Goal: Transaction & Acquisition: Purchase product/service

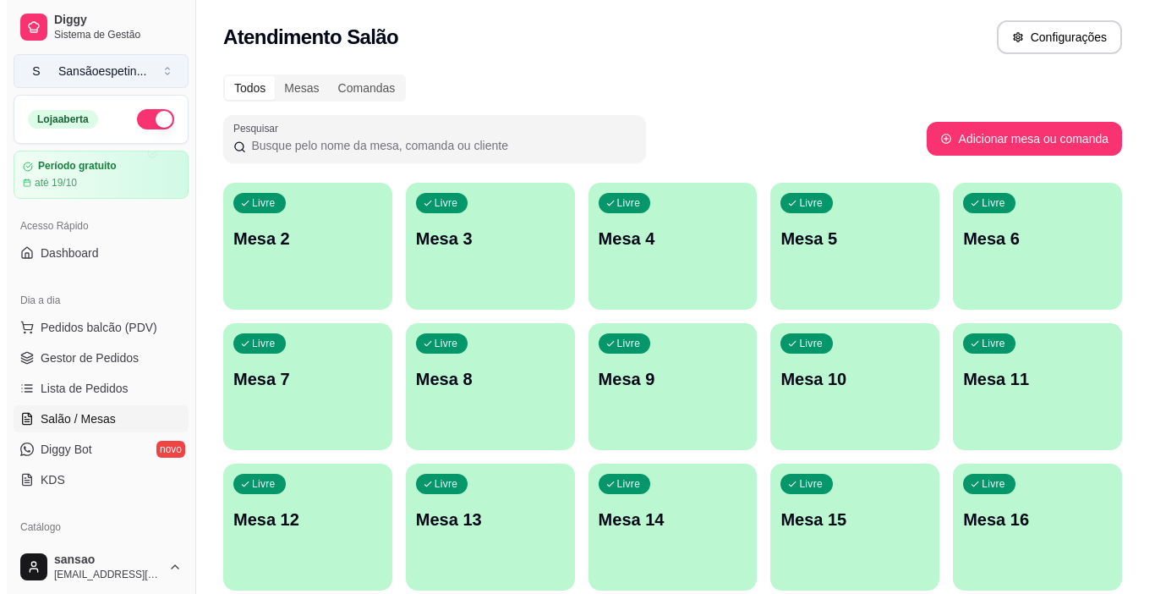
scroll to position [169, 0]
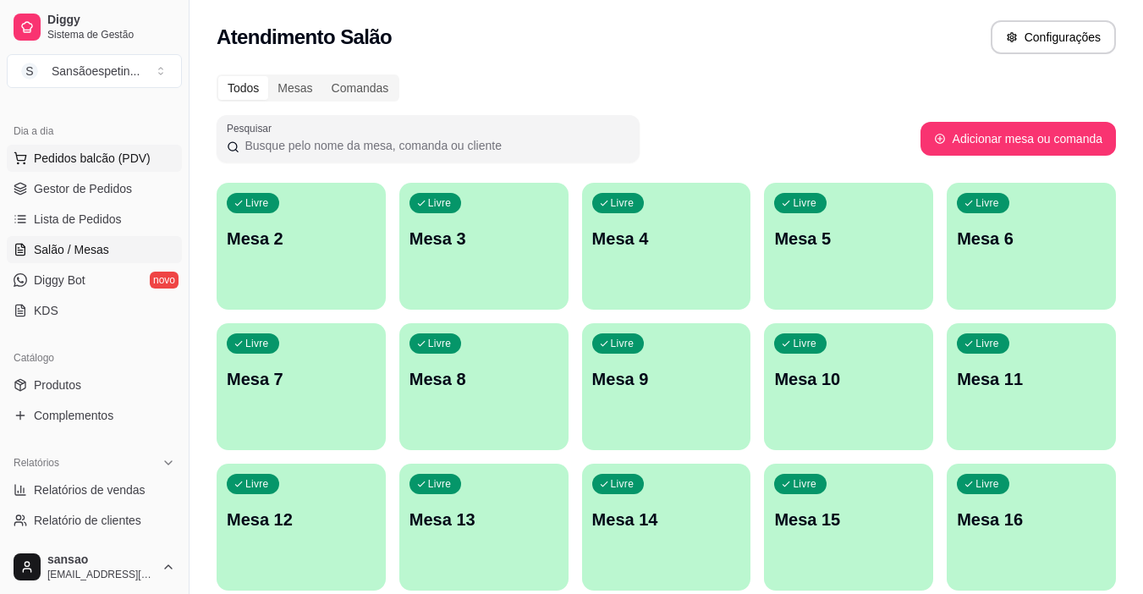
click at [124, 147] on button "Pedidos balcão (PDV)" at bounding box center [94, 158] width 175 height 27
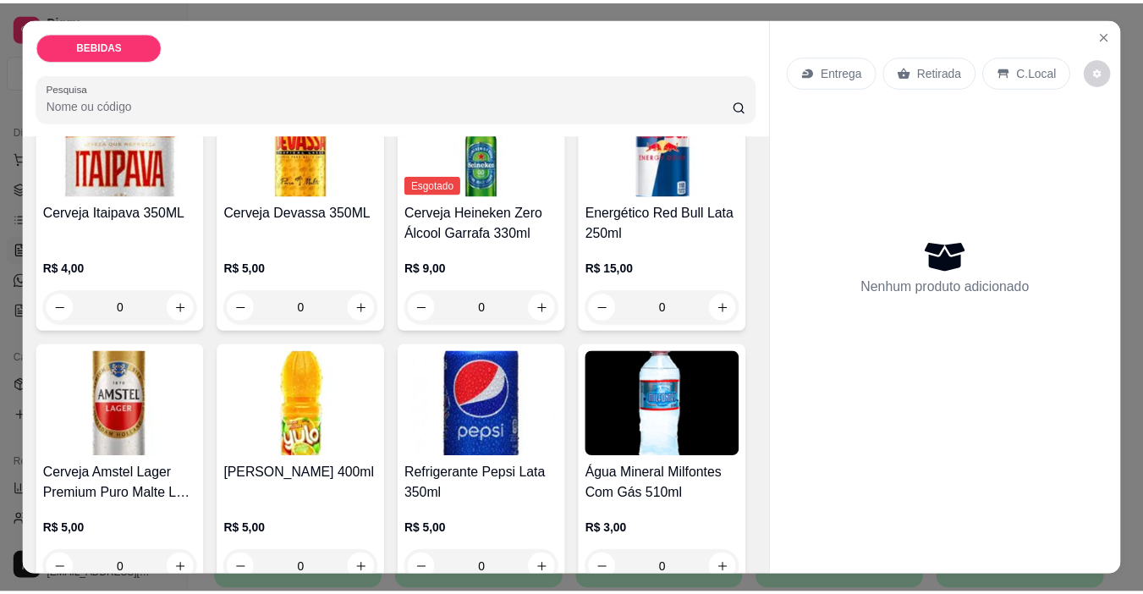
scroll to position [507, 0]
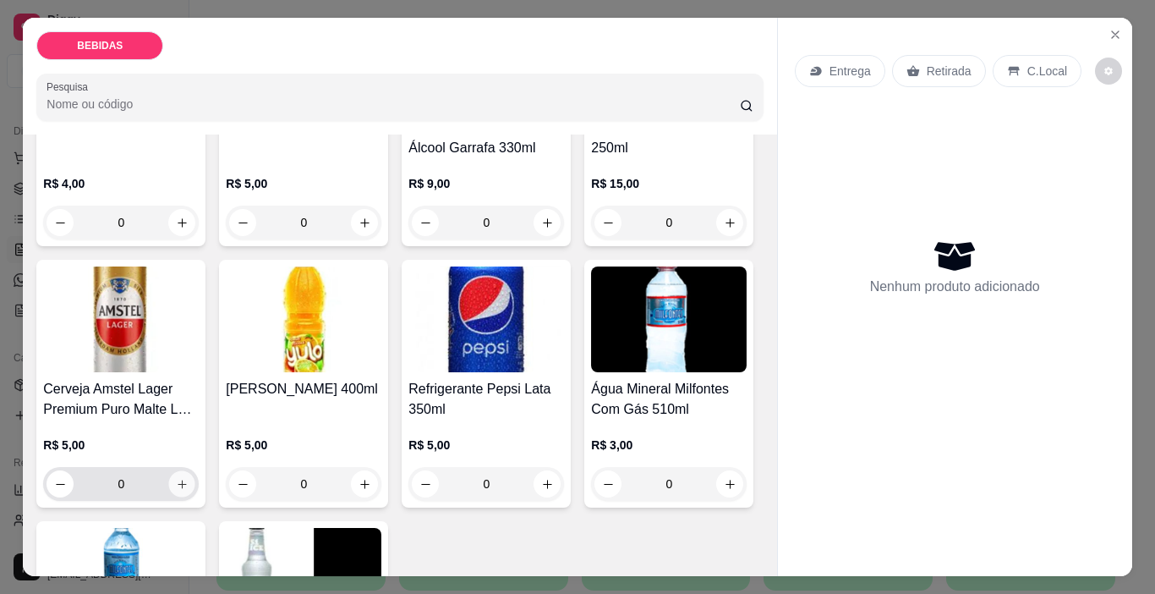
click at [189, 478] on icon "increase-product-quantity" at bounding box center [182, 484] width 13 height 13
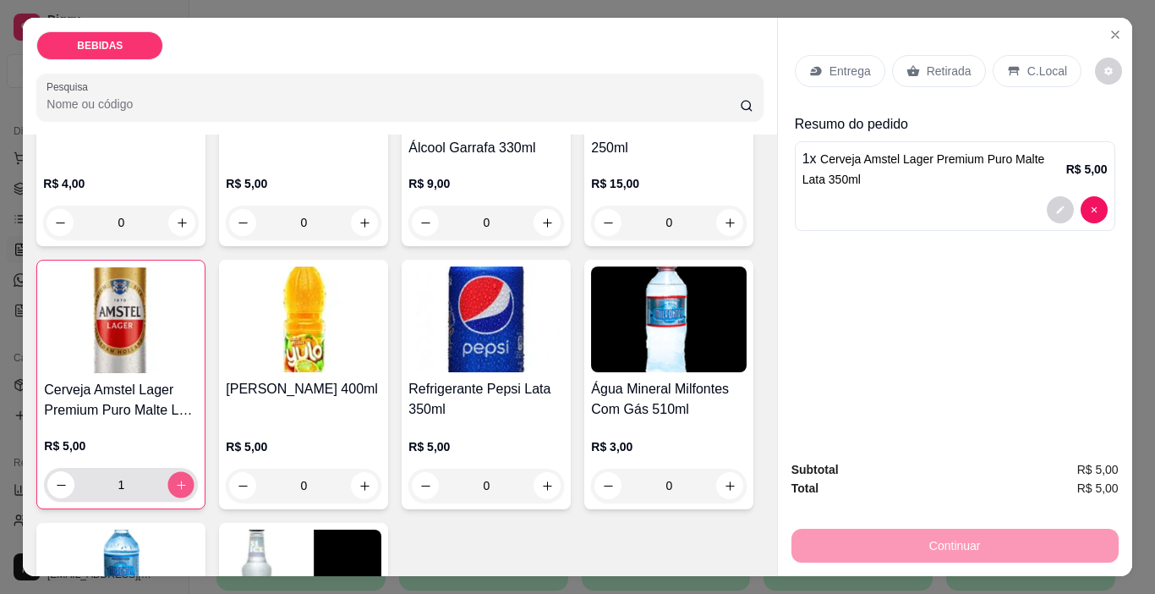
click at [188, 479] on icon "increase-product-quantity" at bounding box center [181, 485] width 13 height 13
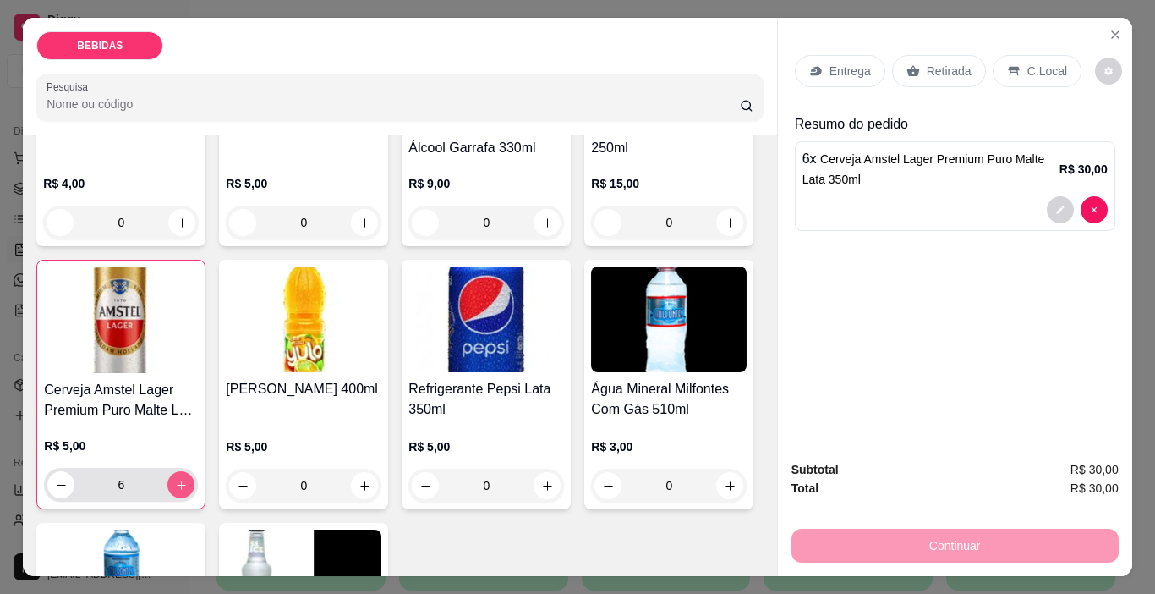
click at [188, 479] on icon "increase-product-quantity" at bounding box center [181, 485] width 13 height 13
type input "10"
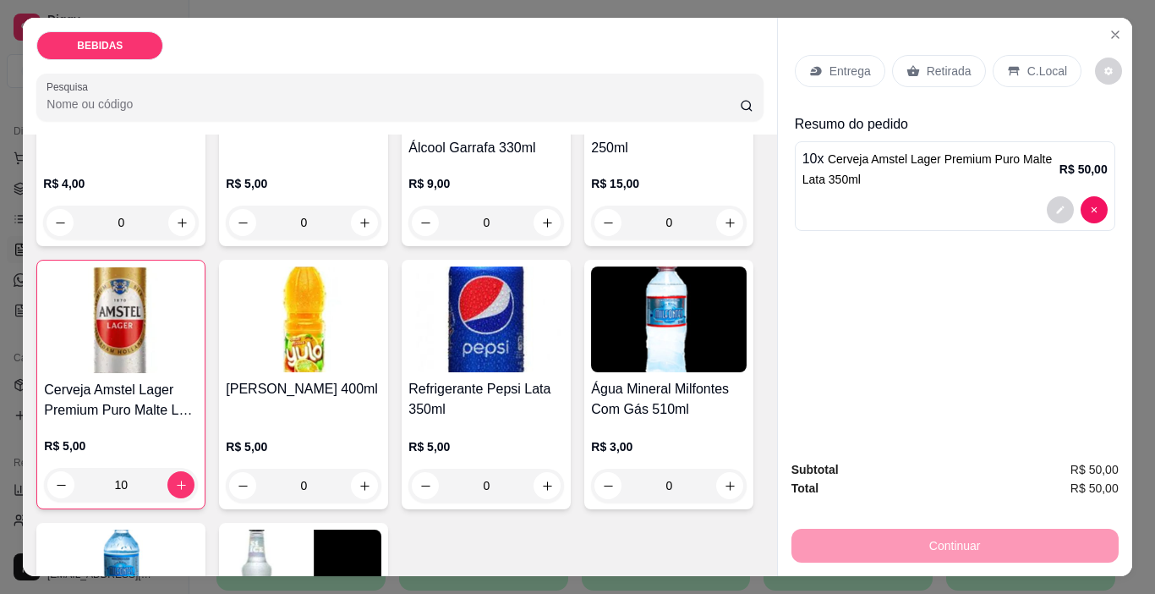
click at [953, 63] on p "Retirada" at bounding box center [949, 71] width 45 height 17
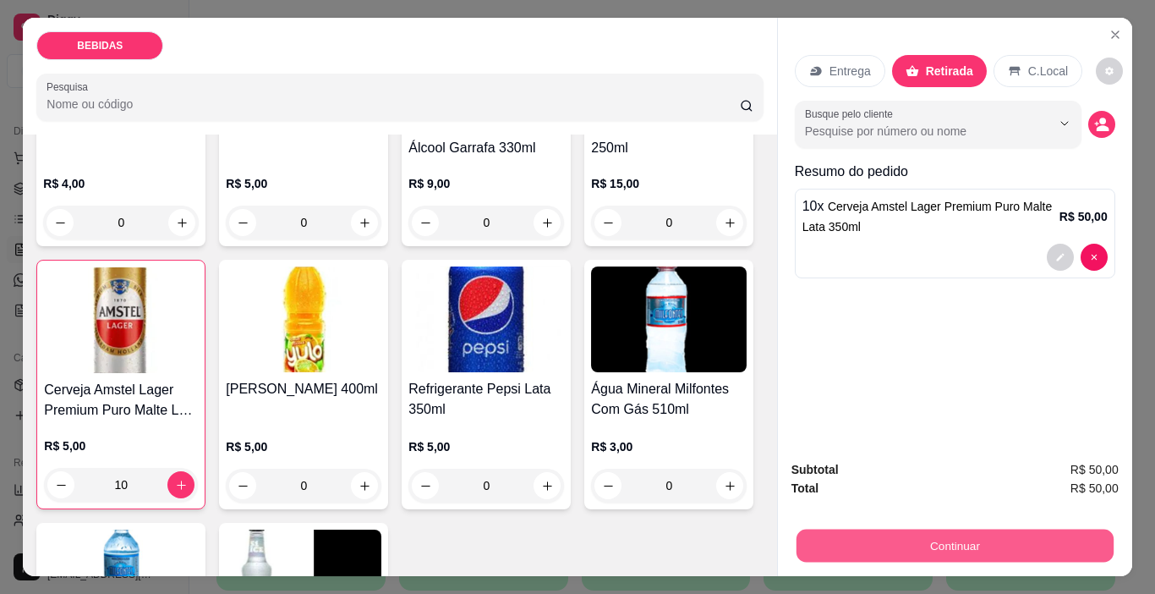
click at [957, 554] on button "Continuar" at bounding box center [954, 545] width 317 height 33
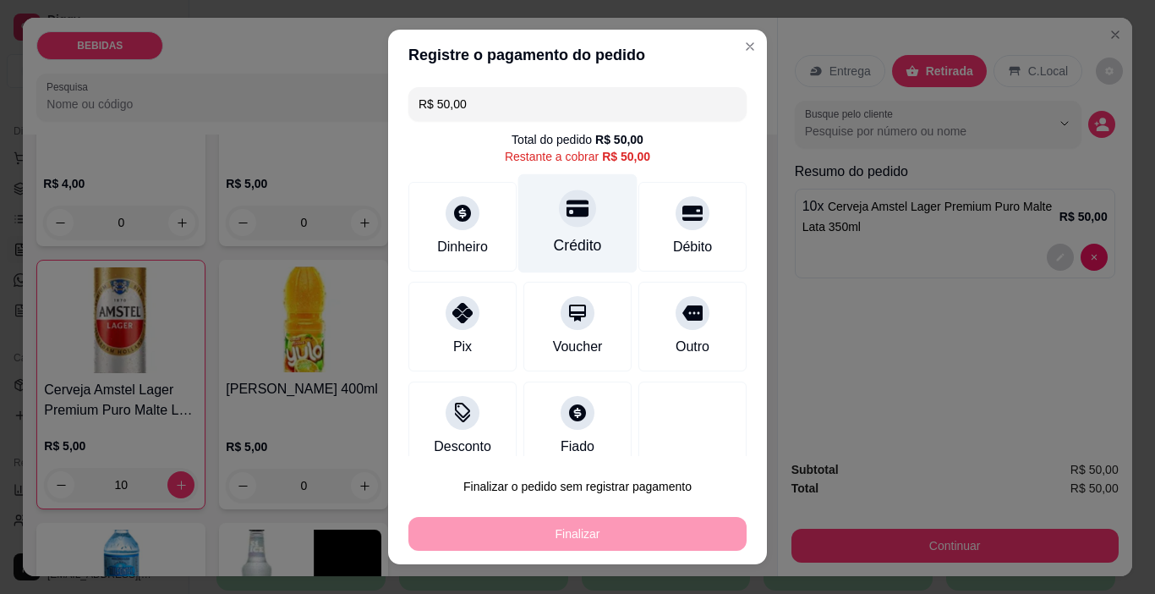
click at [559, 223] on div at bounding box center [577, 208] width 37 height 37
type input "R$ 0,00"
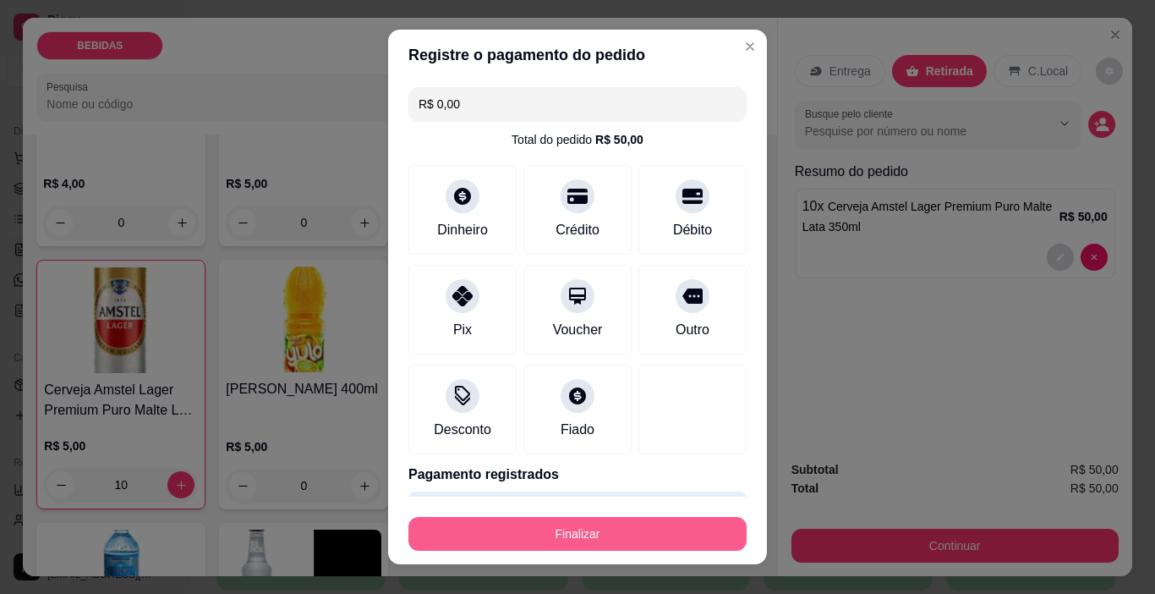
click at [573, 521] on button "Finalizar" at bounding box center [578, 534] width 338 height 34
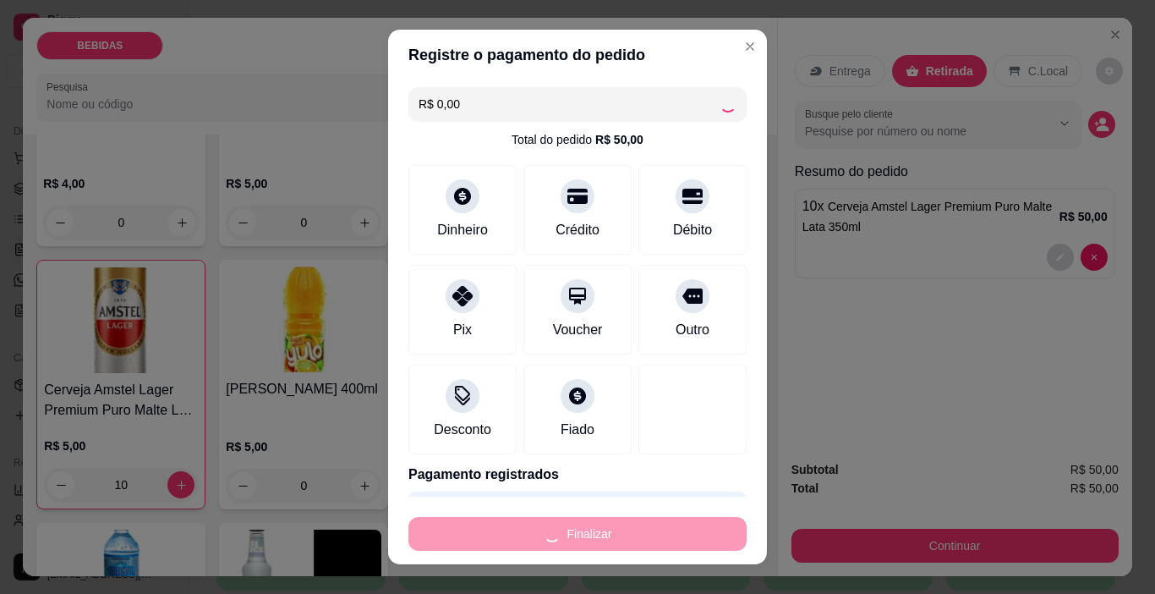
type input "0"
type input "-R$ 50,00"
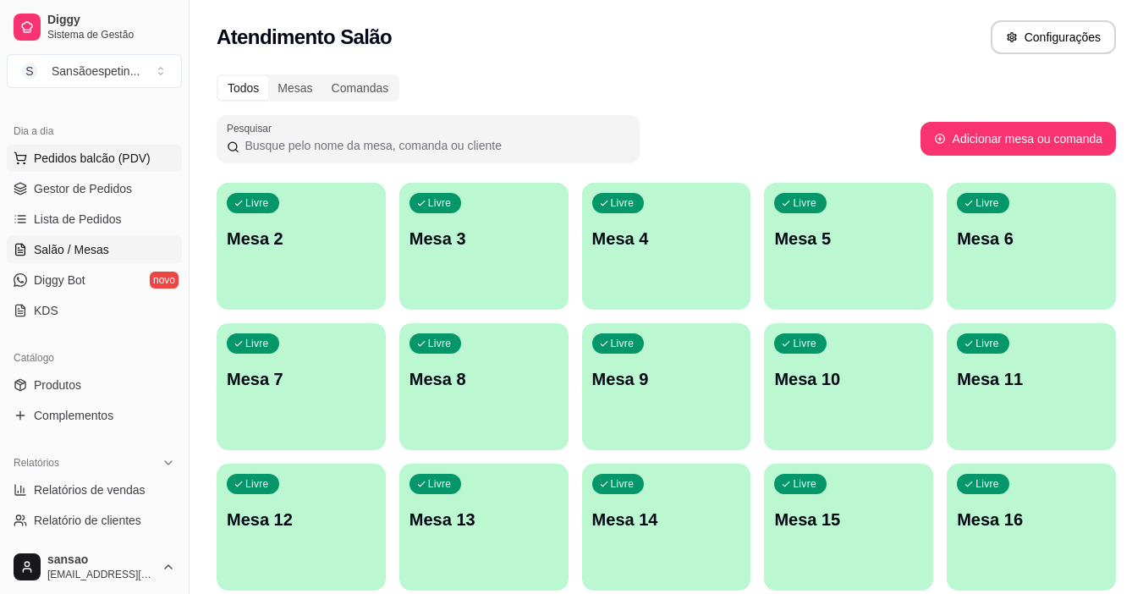
click at [101, 166] on button "Pedidos balcão (PDV)" at bounding box center [94, 158] width 175 height 27
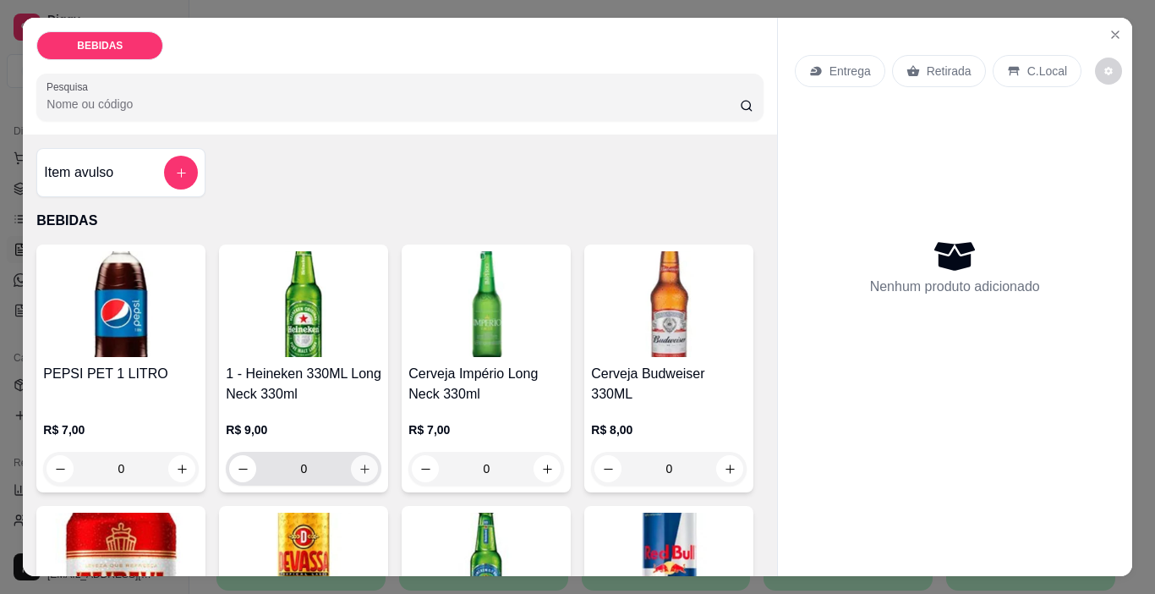
click at [360, 464] on icon "increase-product-quantity" at bounding box center [364, 468] width 9 height 9
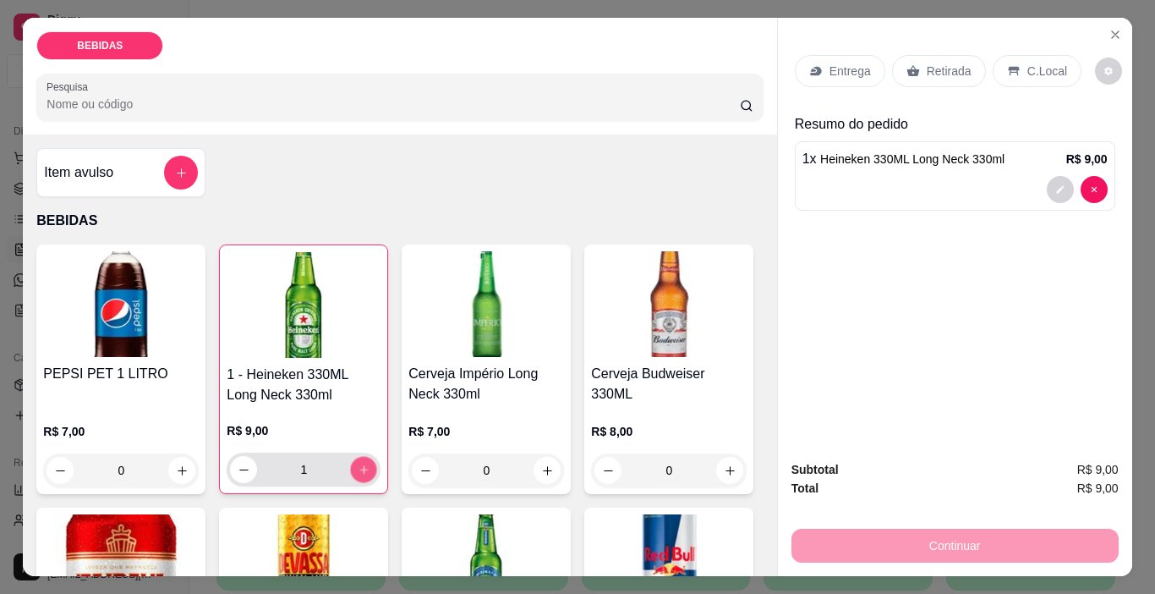
click at [358, 464] on icon "increase-product-quantity" at bounding box center [364, 469] width 13 height 13
click at [359, 465] on icon "increase-product-quantity" at bounding box center [363, 469] width 8 height 8
type input "5"
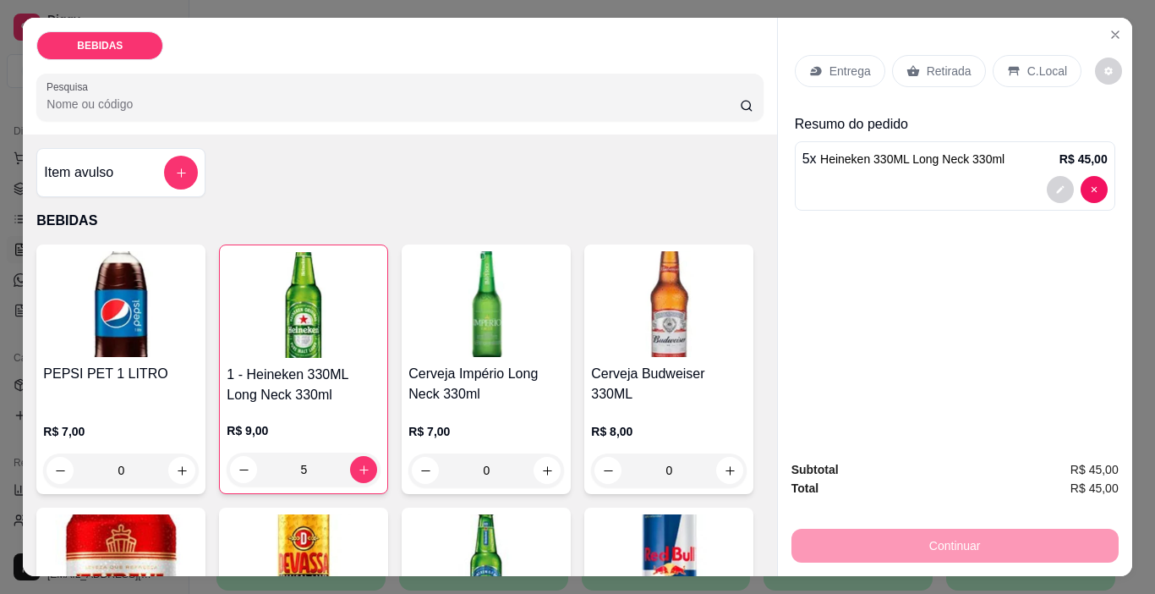
click at [932, 72] on div "Retirada" at bounding box center [939, 71] width 94 height 32
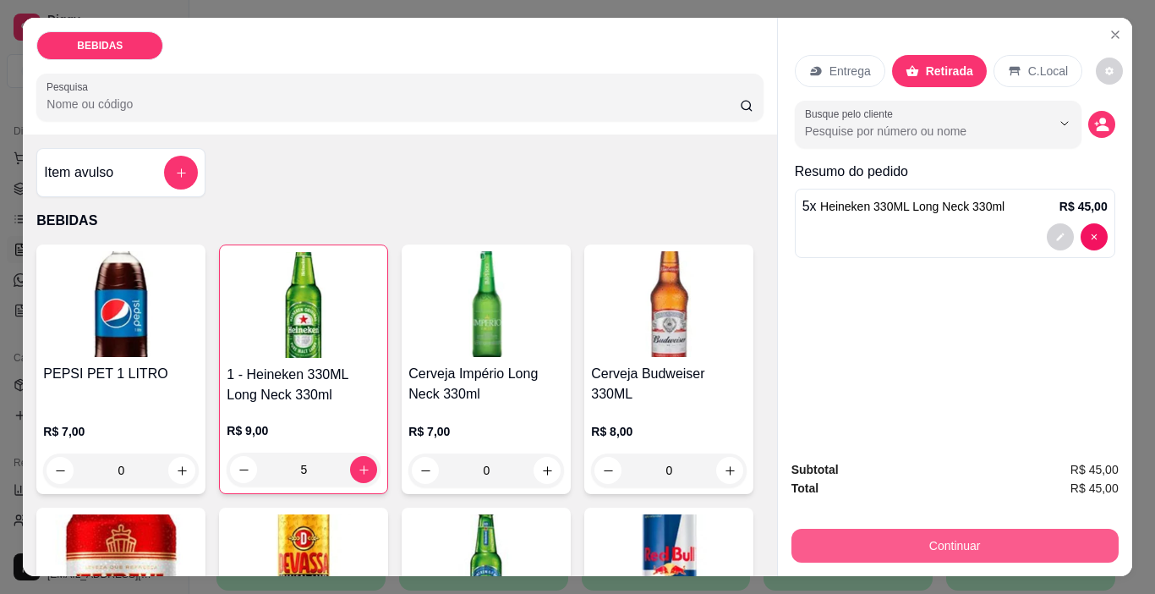
click at [957, 548] on button "Continuar" at bounding box center [955, 546] width 327 height 34
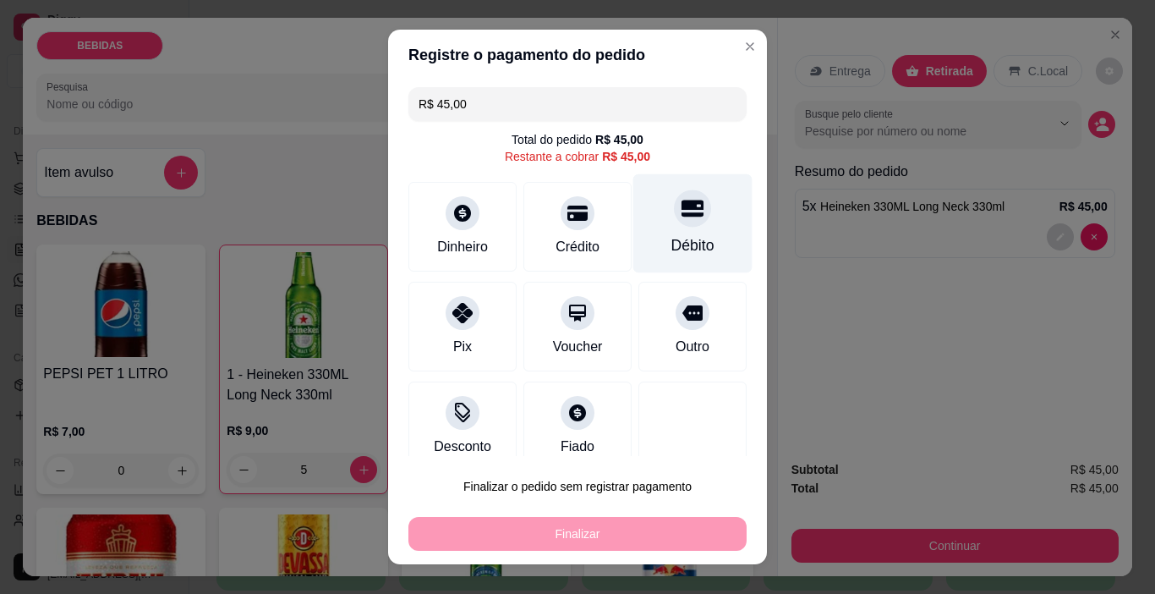
click at [682, 219] on icon at bounding box center [693, 208] width 22 height 22
type input "R$ 0,00"
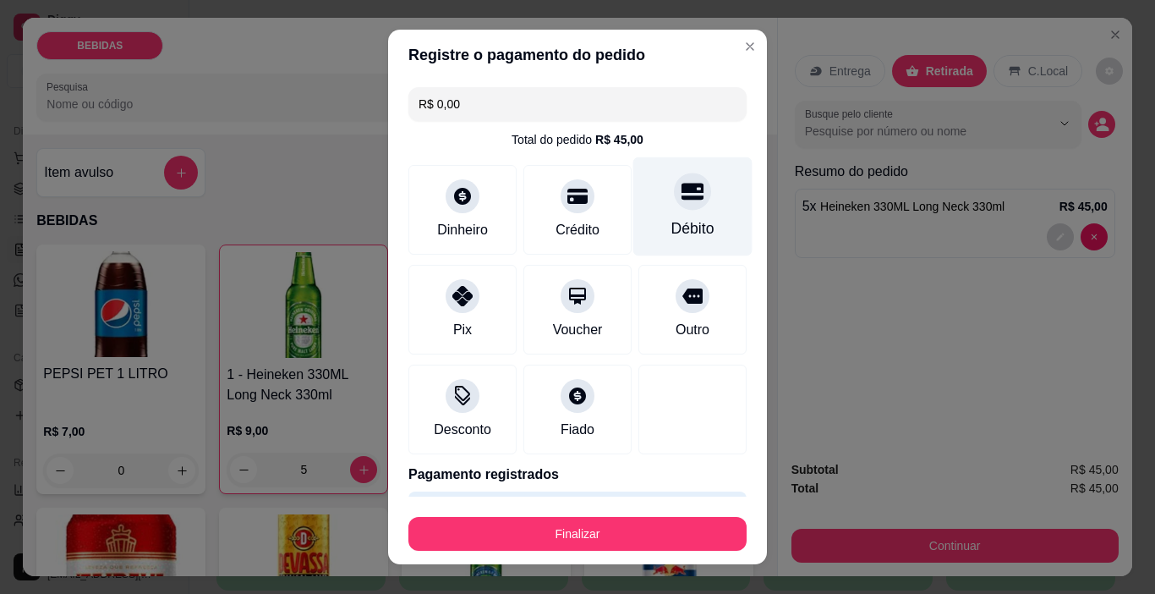
click at [650, 215] on div "Débito" at bounding box center [693, 206] width 119 height 99
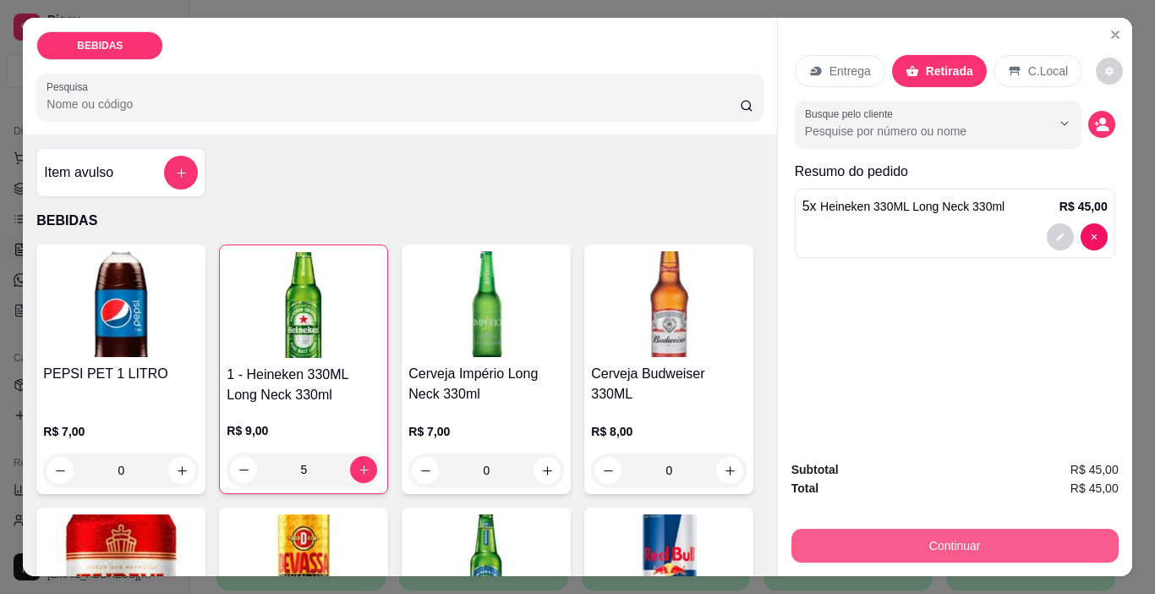
click at [1025, 544] on button "Continuar" at bounding box center [955, 546] width 327 height 34
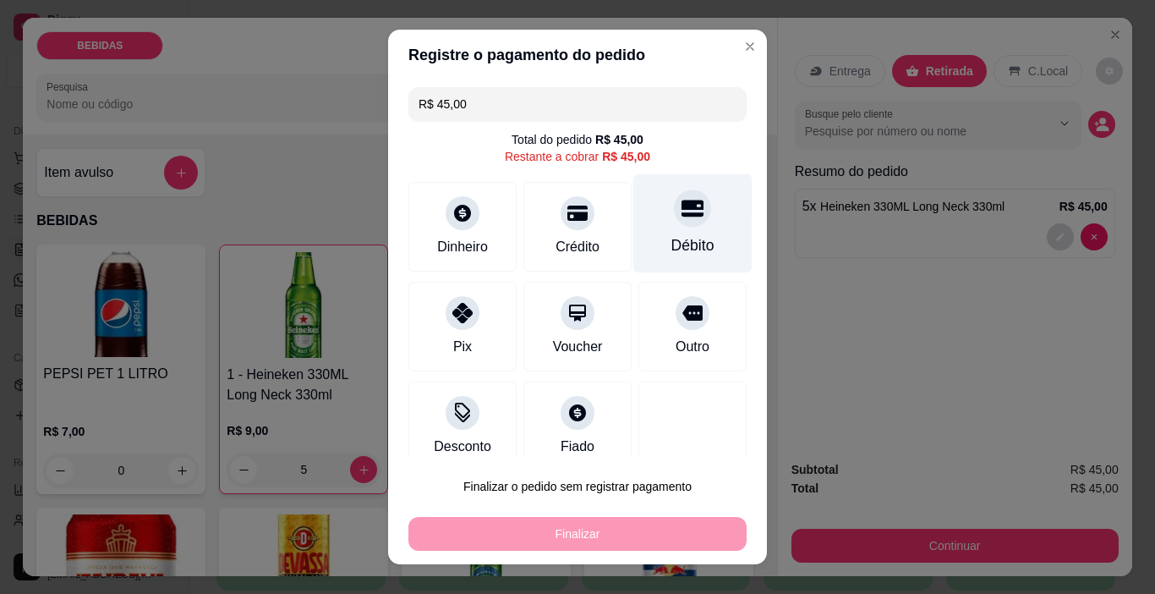
click at [682, 218] on icon at bounding box center [693, 208] width 22 height 22
type input "R$ 0,00"
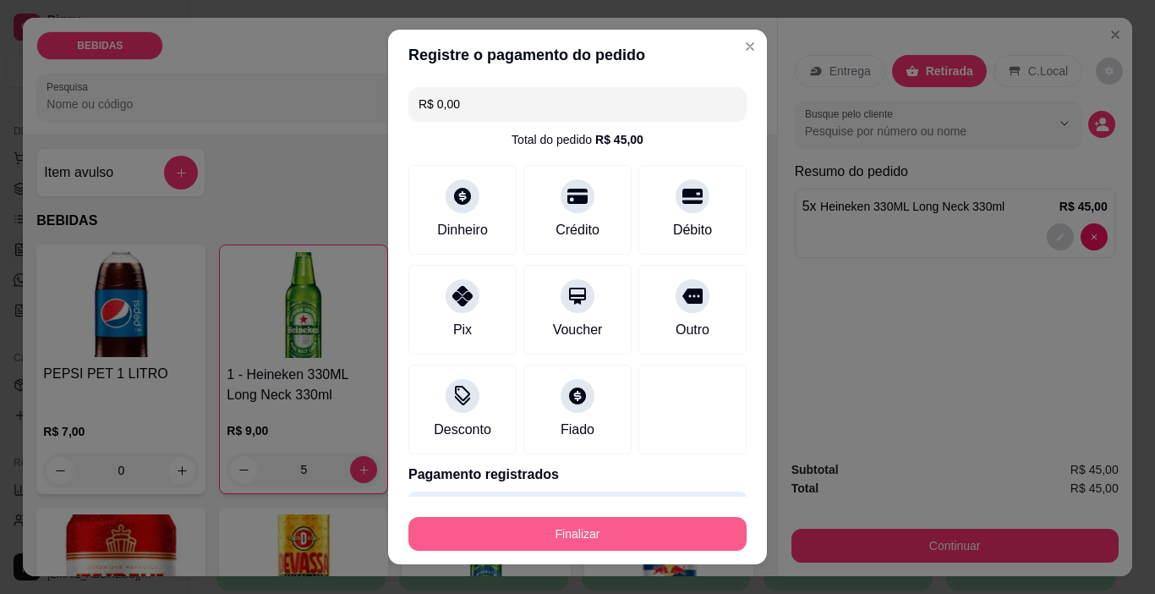
click at [662, 526] on button "Finalizar" at bounding box center [578, 534] width 338 height 34
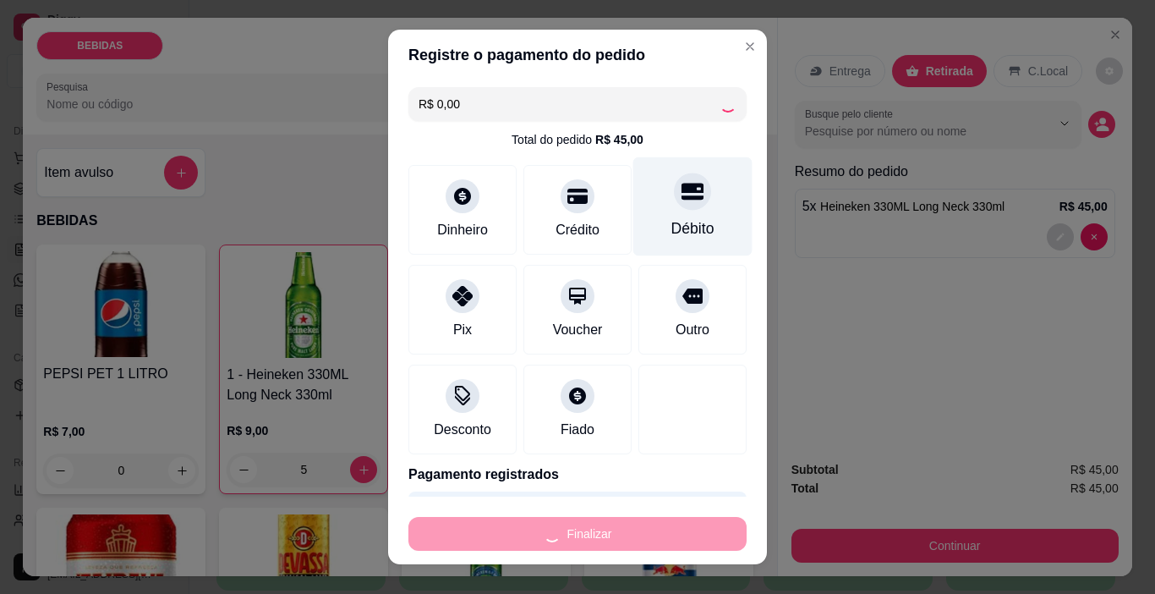
type input "0"
type input "-R$ 45,00"
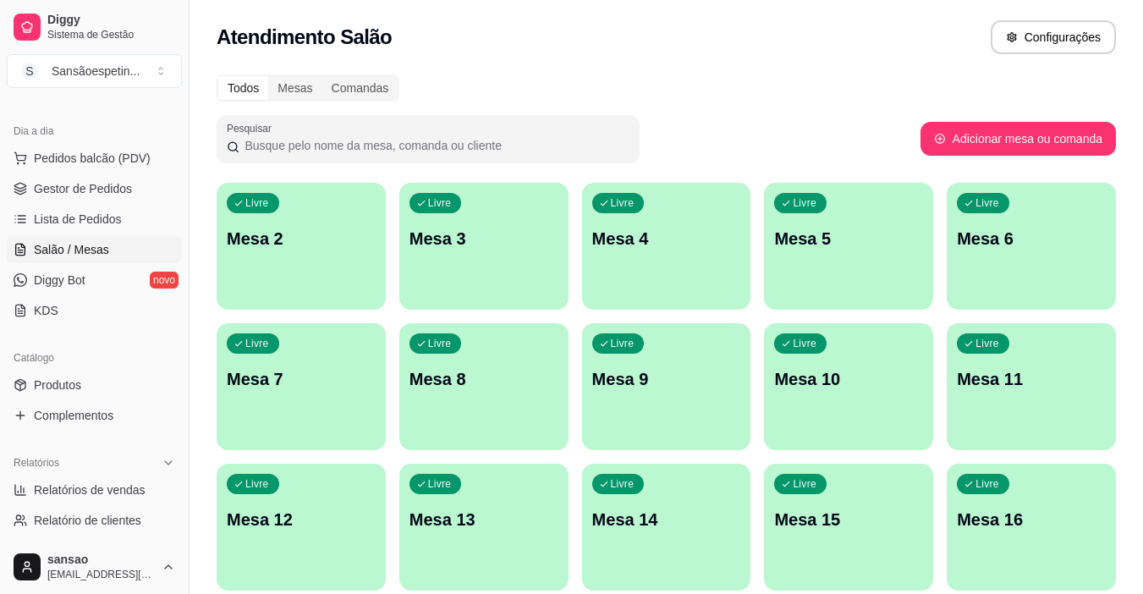
drag, startPoint x: 771, startPoint y: 320, endPoint x: 669, endPoint y: 181, distance: 172.4
click at [758, 309] on div "Livre Mesa 2 Livre Mesa 3 Livre Mesa 4 Livre Mesa 5 Livre Mesa 6 Livre Mesa 7 L…" at bounding box center [666, 387] width 899 height 408
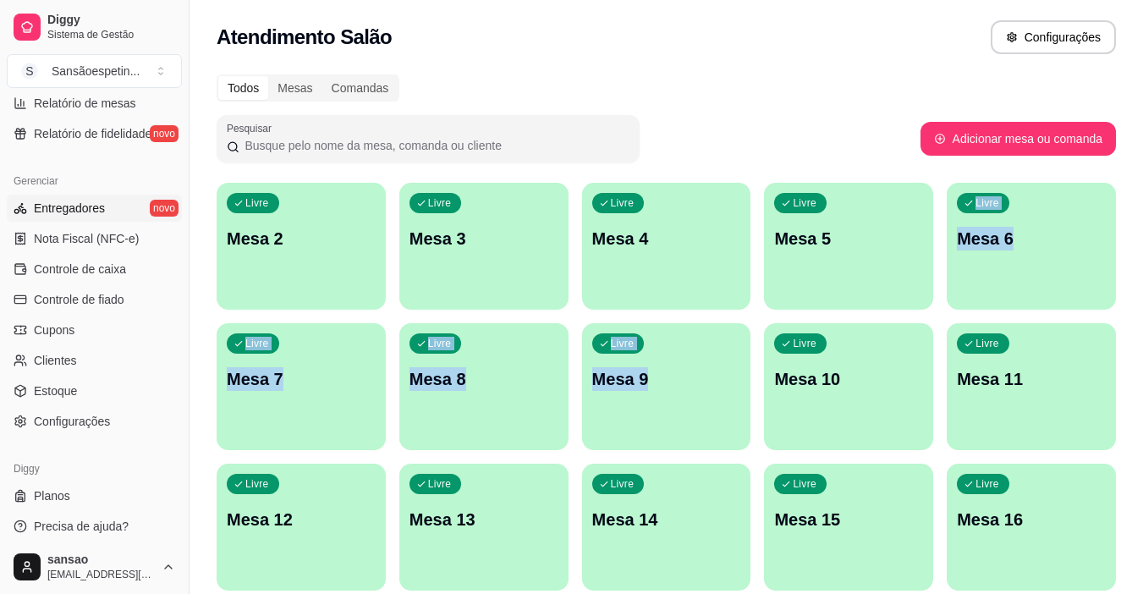
scroll to position [623, 0]
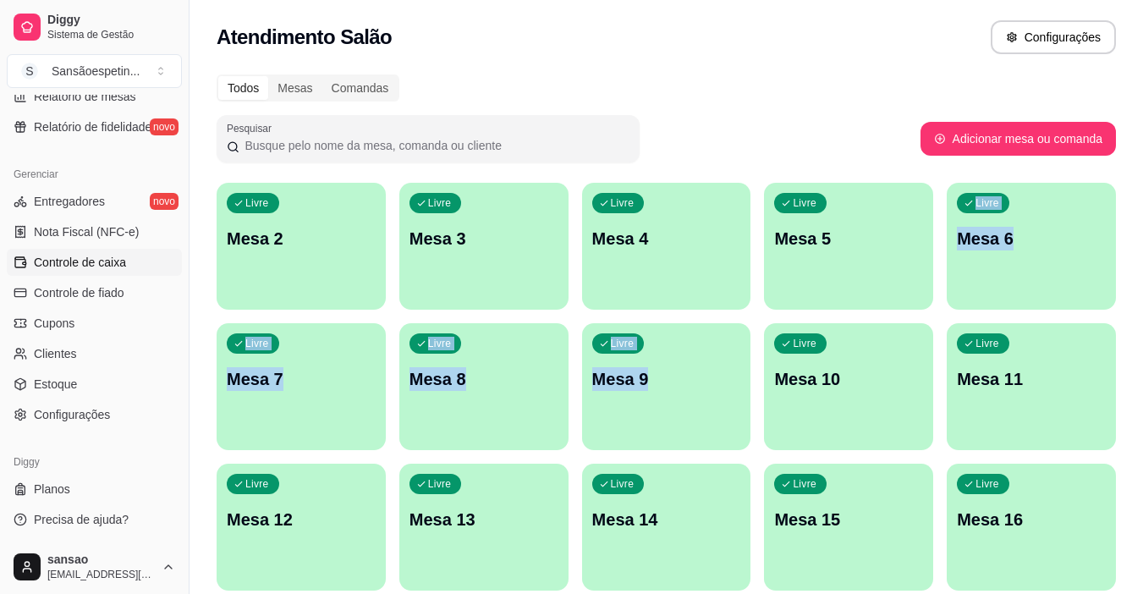
click at [102, 271] on link "Controle de caixa" at bounding box center [94, 262] width 175 height 27
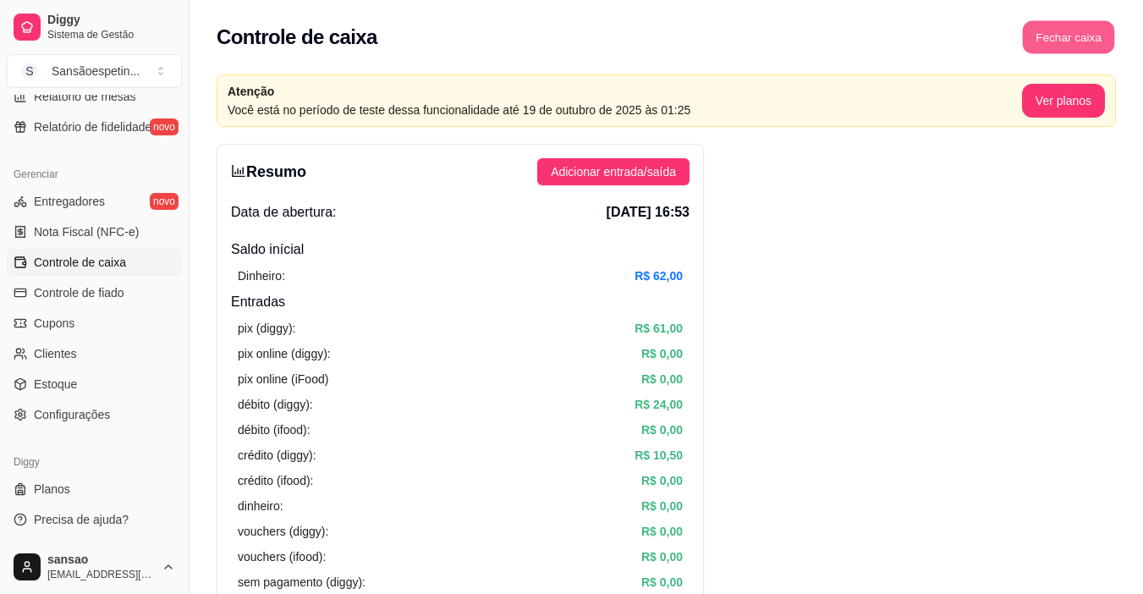
click at [1078, 44] on button "Fechar caixa" at bounding box center [1069, 37] width 92 height 33
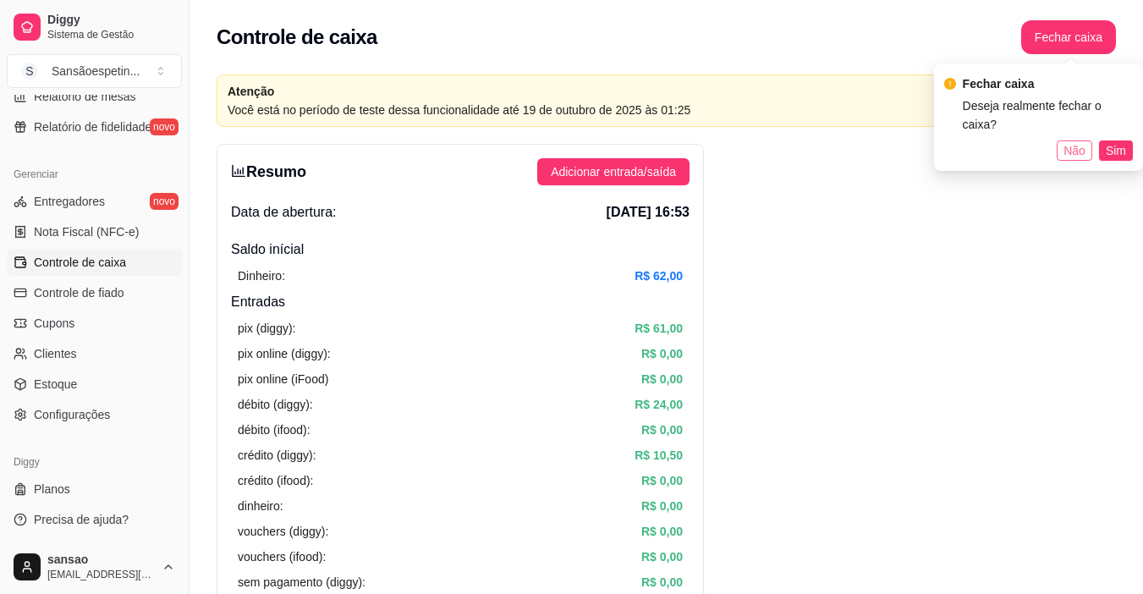
click at [1072, 141] on span "Não" at bounding box center [1074, 150] width 22 height 19
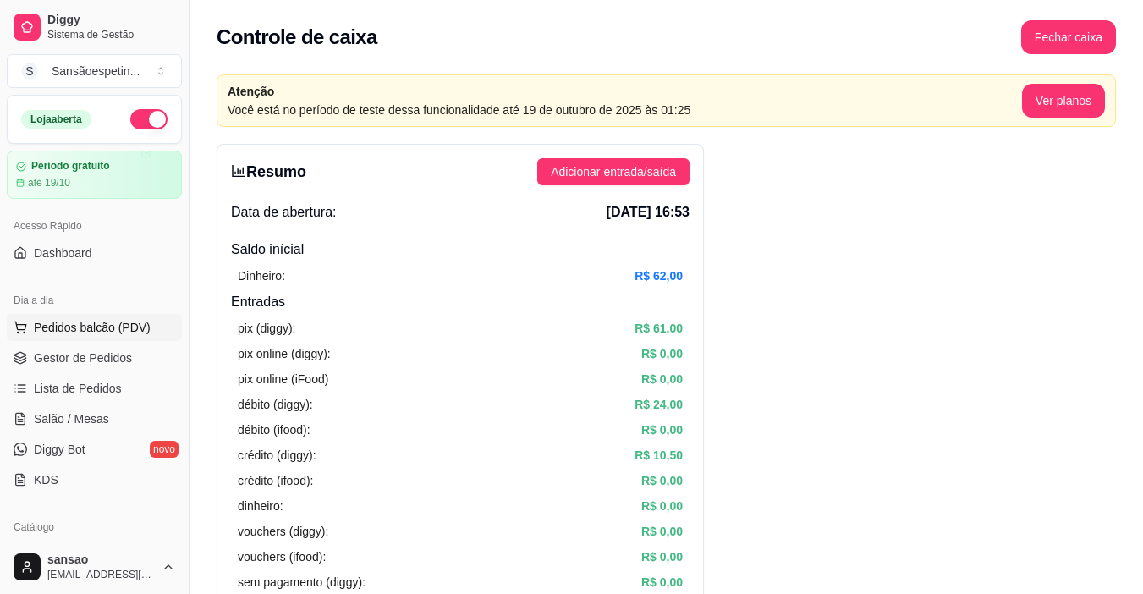
click at [110, 337] on button "Pedidos balcão (PDV)" at bounding box center [94, 327] width 175 height 27
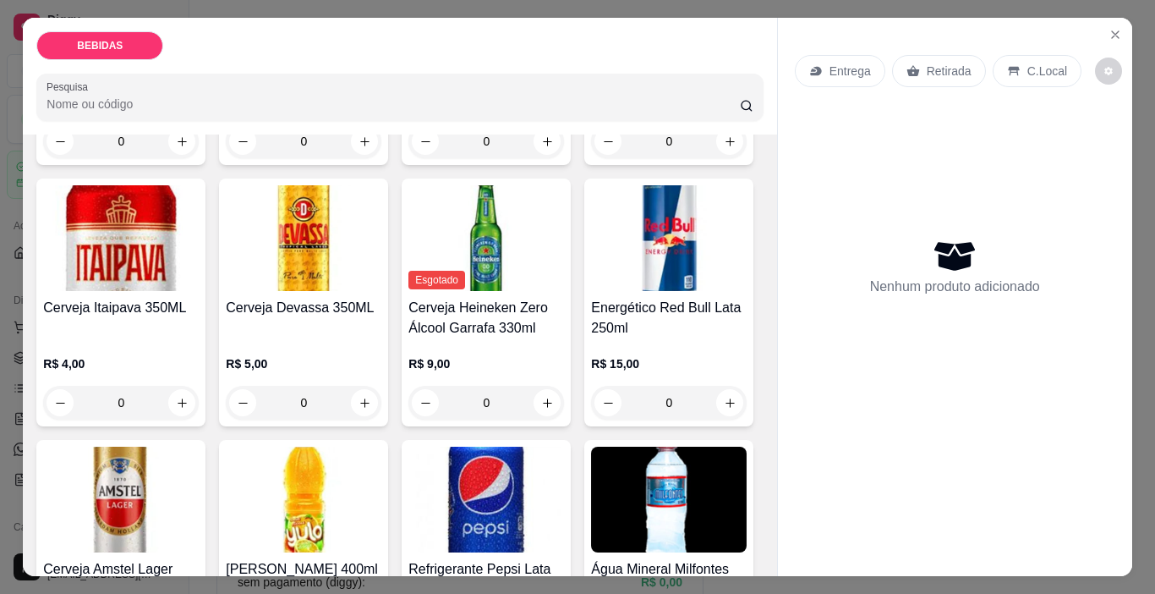
scroll to position [338, 0]
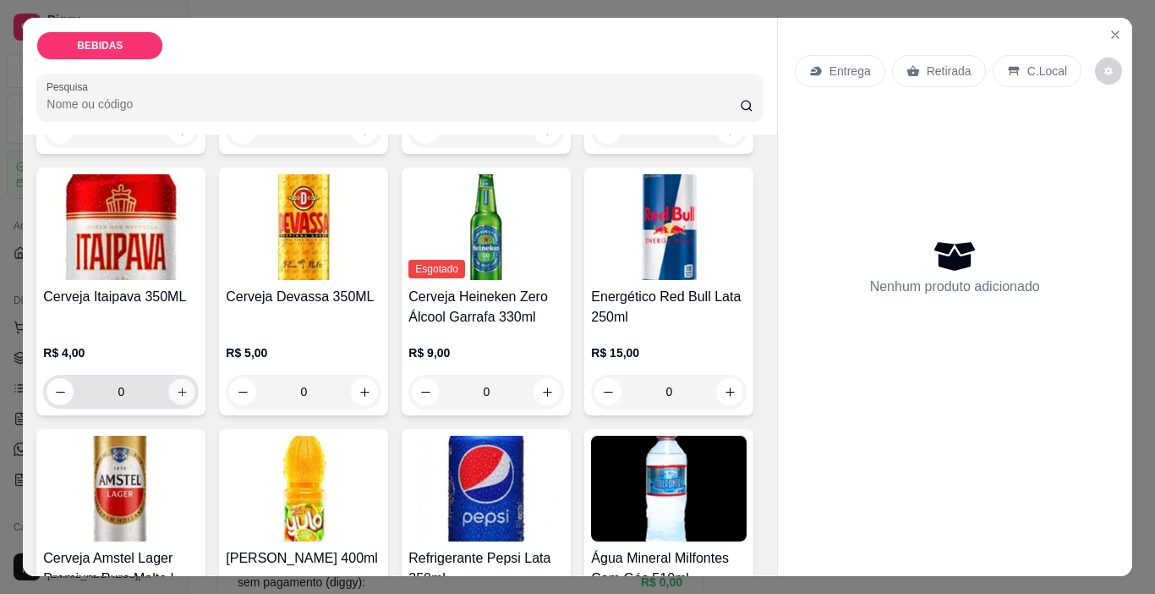
click at [189, 386] on icon "increase-product-quantity" at bounding box center [182, 392] width 13 height 13
type input "1"
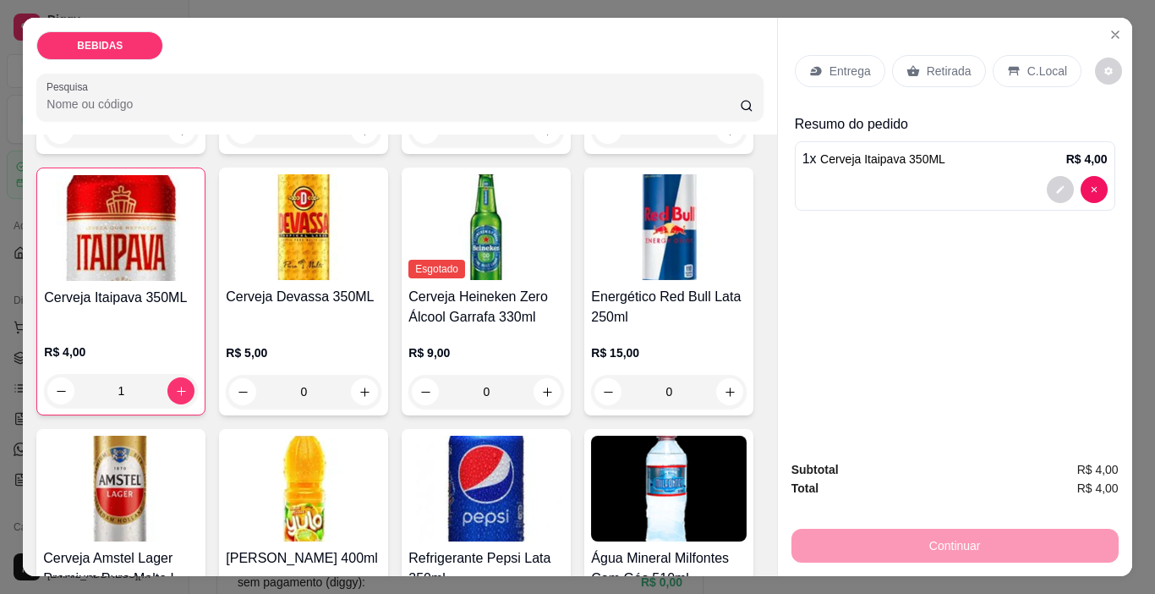
click at [931, 69] on p "Retirada" at bounding box center [949, 71] width 45 height 17
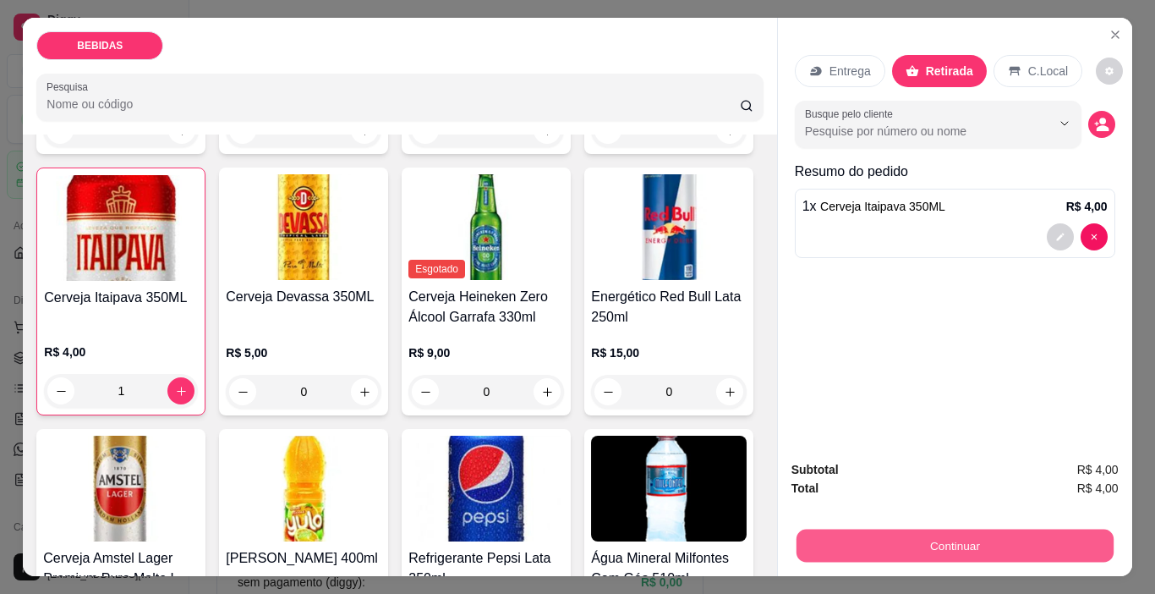
click at [992, 554] on button "Continuar" at bounding box center [954, 545] width 317 height 33
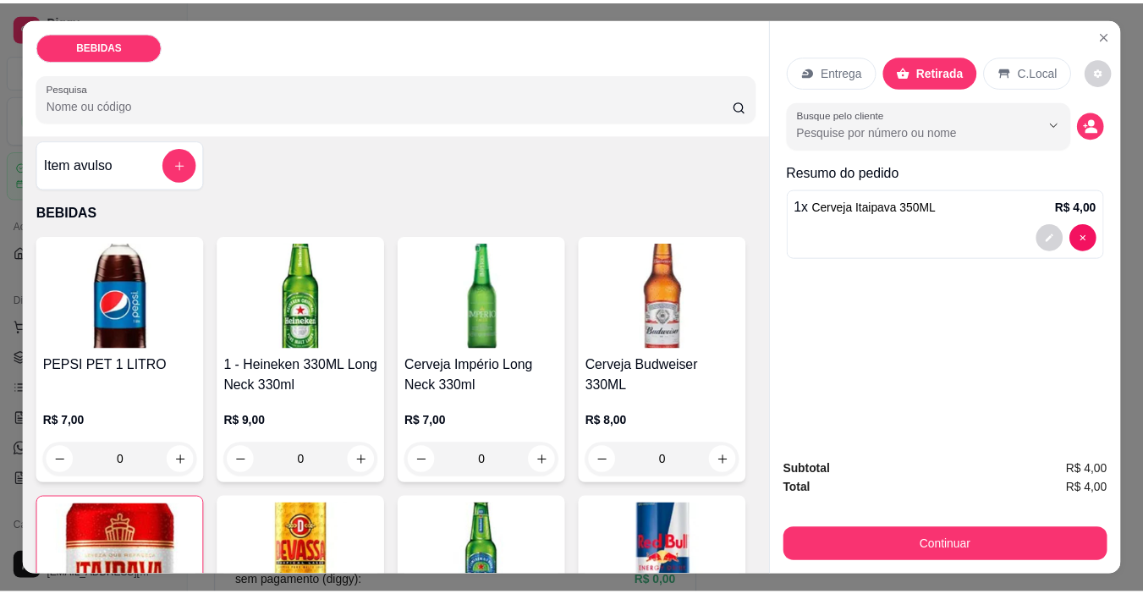
scroll to position [0, 0]
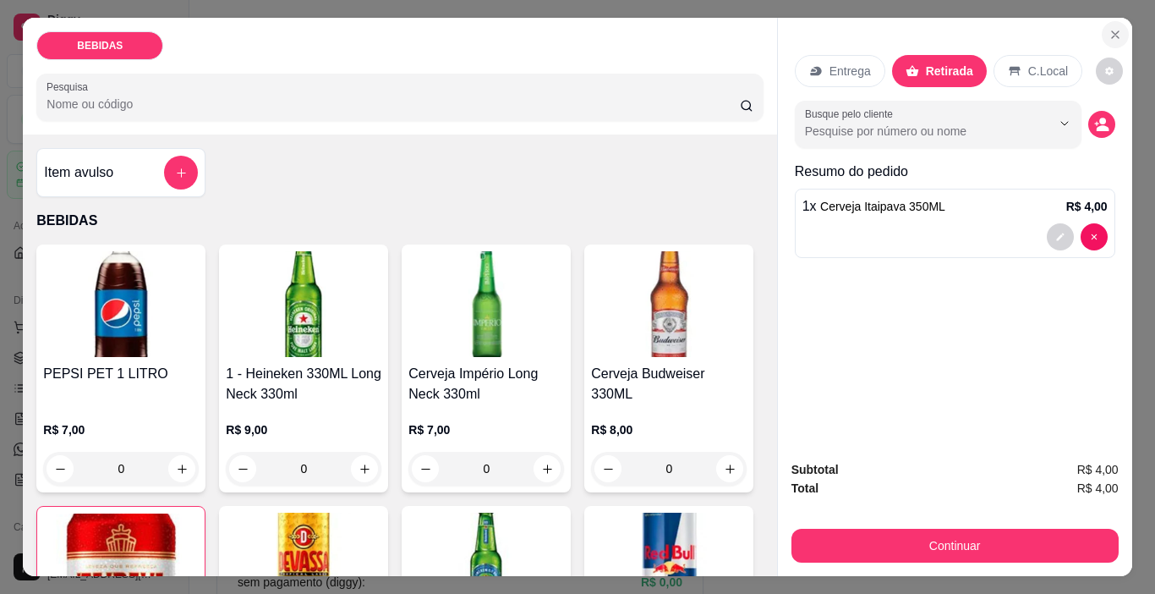
click at [1109, 32] on icon "Close" at bounding box center [1116, 35] width 14 height 14
